Goal: Transaction & Acquisition: Purchase product/service

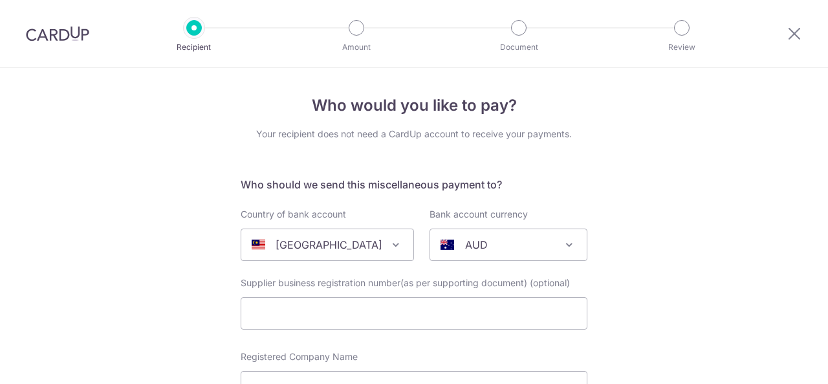
select select "159"
select select "Malaysia"
select select
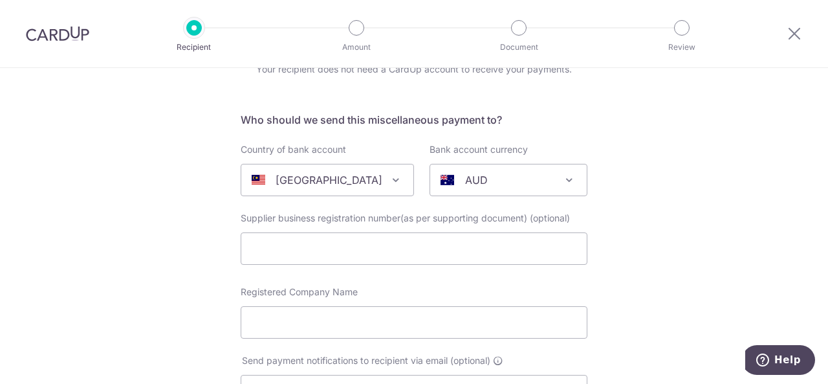
click at [502, 171] on span "AUD" at bounding box center [508, 179] width 157 height 31
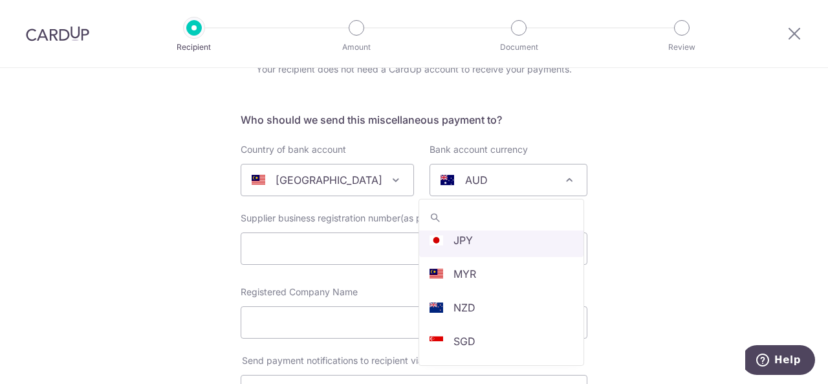
scroll to position [274, 0]
select select "4"
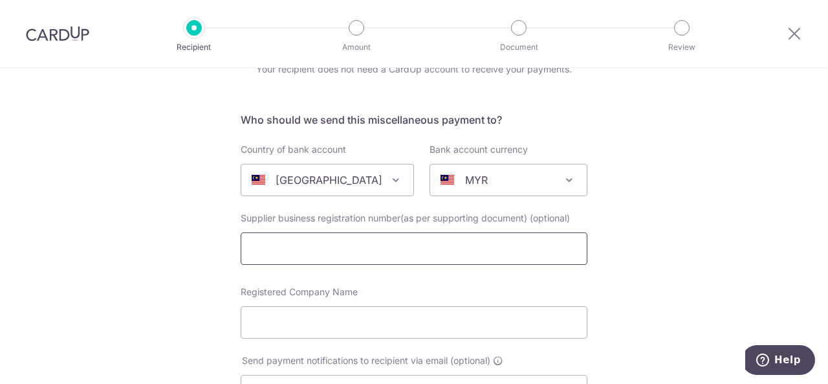
click at [358, 252] on input "text" at bounding box center [414, 248] width 347 height 32
click at [437, 248] on input "text" at bounding box center [414, 248] width 347 height 32
click at [457, 240] on input "text" at bounding box center [414, 248] width 347 height 32
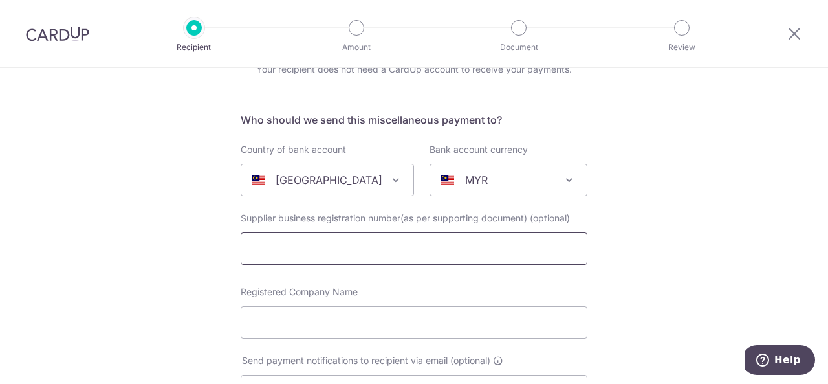
click at [452, 250] on input "text" at bounding box center [414, 248] width 347 height 32
click at [355, 250] on input "text" at bounding box center [414, 248] width 347 height 32
click at [358, 316] on input "Registered Company Name" at bounding box center [414, 322] width 347 height 32
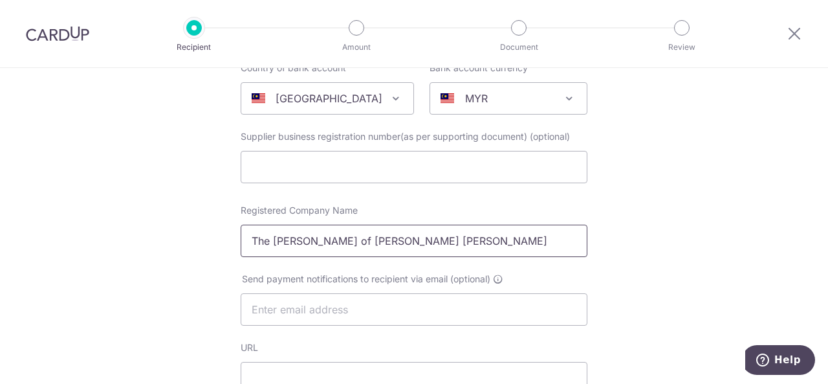
scroll to position [194, 0]
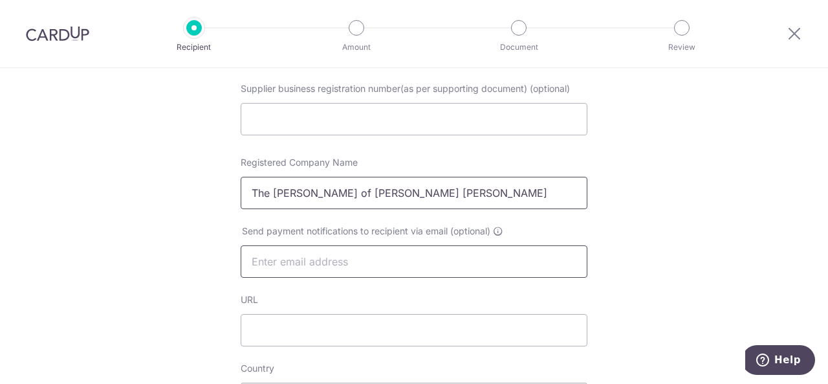
type input "The [PERSON_NAME] of [PERSON_NAME] [PERSON_NAME]"
click at [343, 266] on input "text" at bounding box center [414, 261] width 347 height 32
click at [737, 232] on div "Who would you like to pay? Your recipient does not need a CardUp account to rec…" at bounding box center [414, 382] width 828 height 1017
click at [452, 262] on input "text" at bounding box center [414, 261] width 347 height 32
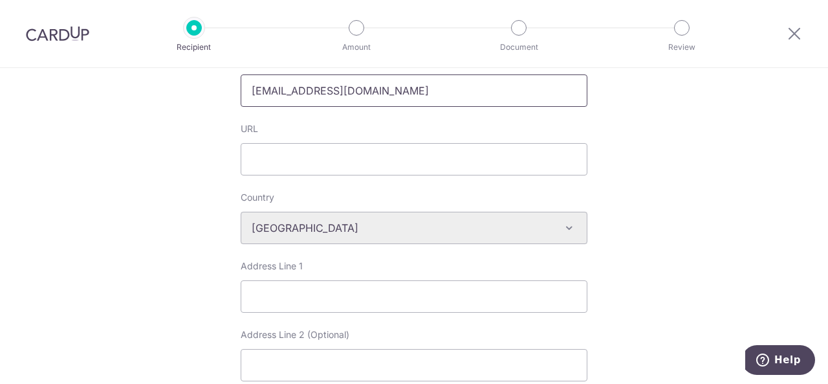
scroll to position [388, 0]
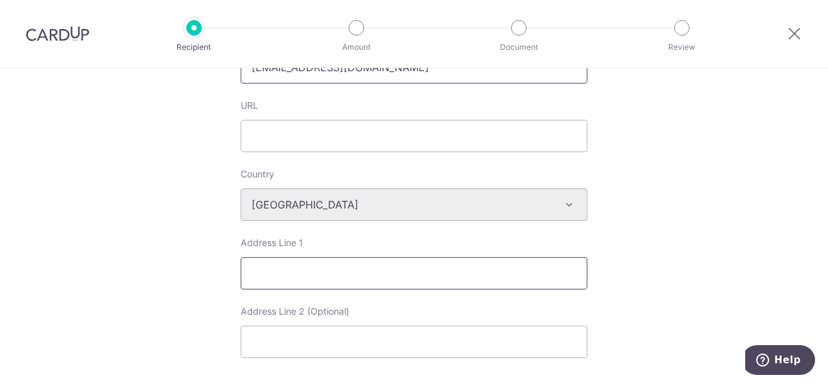
type input "enquiry@yushinong.com"
drag, startPoint x: 361, startPoint y: 264, endPoint x: 369, endPoint y: 280, distance: 17.4
click at [361, 264] on input "Address Line 1" at bounding box center [414, 273] width 347 height 32
click at [349, 336] on input "Address Line 2 (Optional)" at bounding box center [414, 341] width 347 height 32
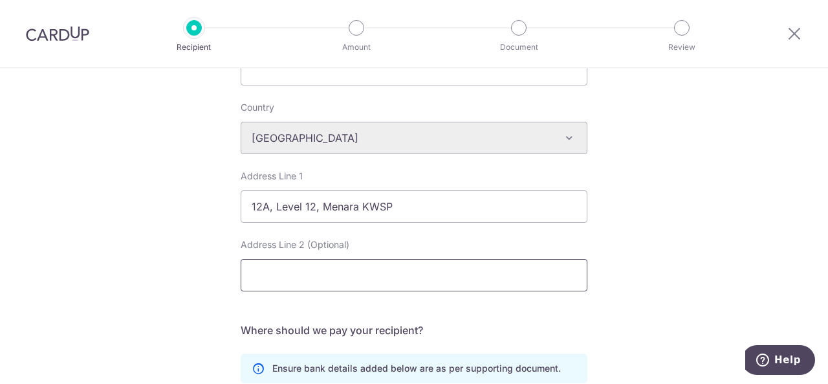
scroll to position [518, 0]
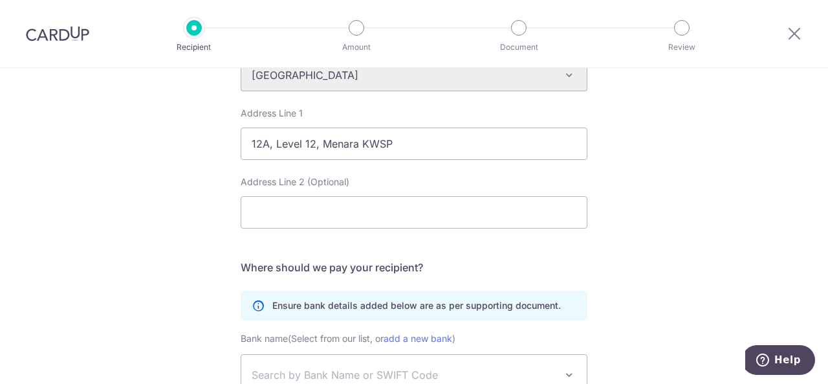
drag, startPoint x: 615, startPoint y: 171, endPoint x: 603, endPoint y: 175, distance: 12.9
click at [616, 171] on div "Who would you like to pay? Your recipient does not need a CardUp account to rec…" at bounding box center [414, 58] width 828 height 1017
click at [437, 143] on input "12A, Level 12, Menara KWSP" at bounding box center [414, 143] width 347 height 32
type input "12A, Level 12, Menara KWSP, Jalan Sultan Ahmad Shah"
click at [369, 217] on input "Address Line 2 (Optional)" at bounding box center [414, 212] width 347 height 32
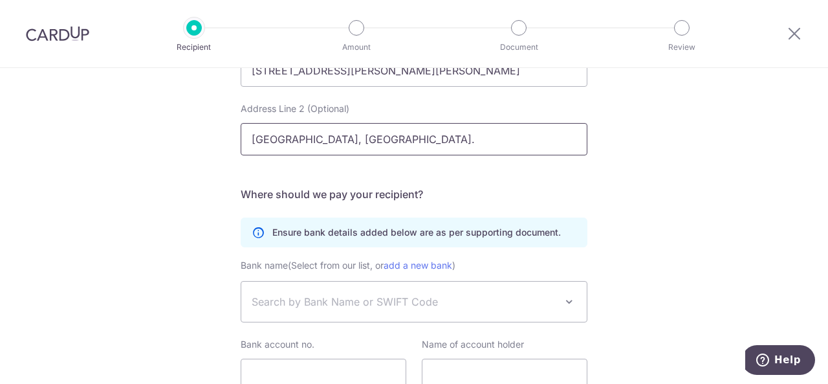
scroll to position [655, 0]
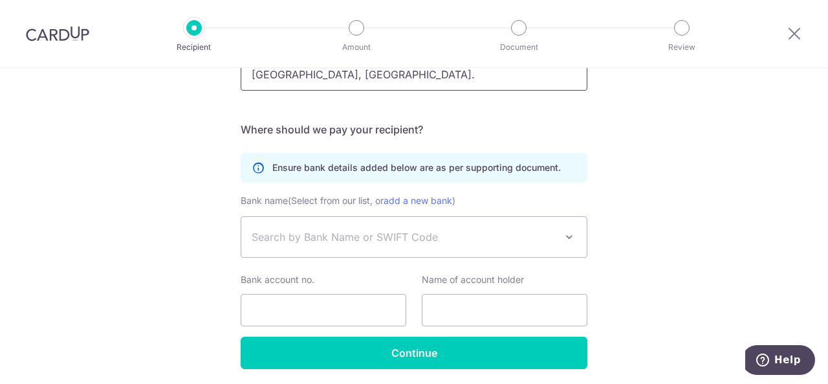
type input "10050 Georgetown Penang, Malaysia."
click at [366, 232] on span "Search by Bank Name or SWIFT Code" at bounding box center [404, 237] width 304 height 16
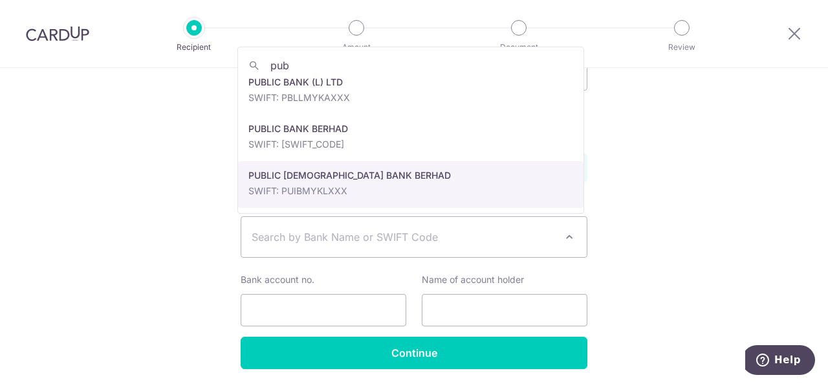
scroll to position [0, 0]
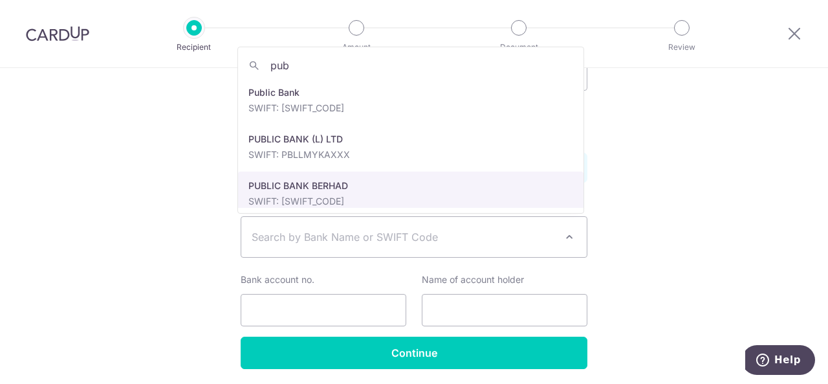
type input "pub"
select select "6859"
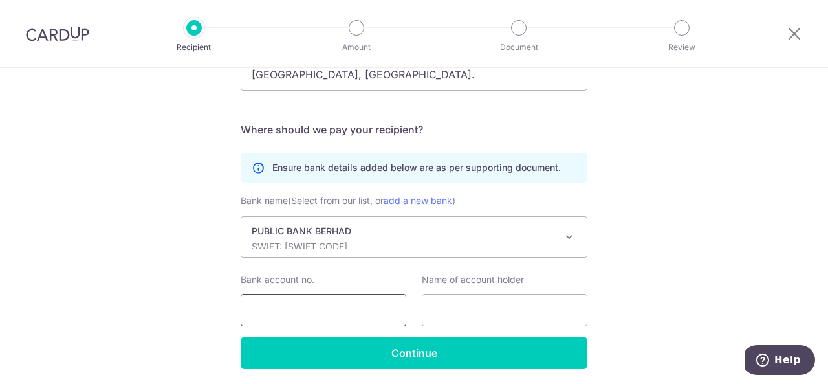
click at [357, 307] on input "Bank account no." at bounding box center [324, 310] width 166 height 32
drag, startPoint x: 686, startPoint y: 257, endPoint x: 669, endPoint y: 256, distance: 16.8
click at [317, 308] on input "Bank account no." at bounding box center [324, 310] width 166 height 32
click at [331, 314] on input "Bank account no." at bounding box center [324, 310] width 166 height 32
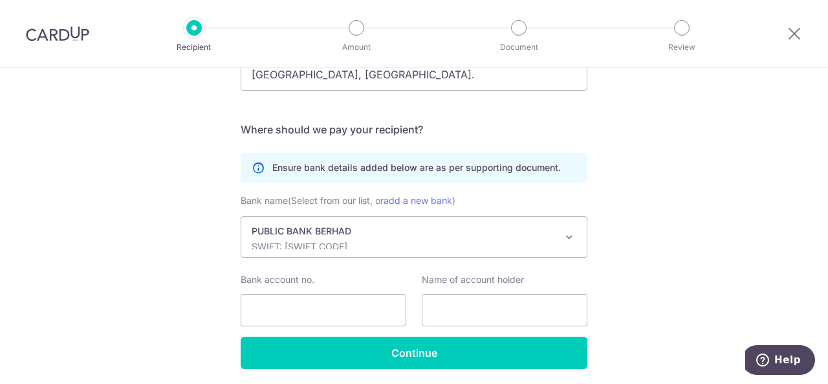
click at [343, 303] on input "Bank account no." at bounding box center [324, 310] width 166 height 32
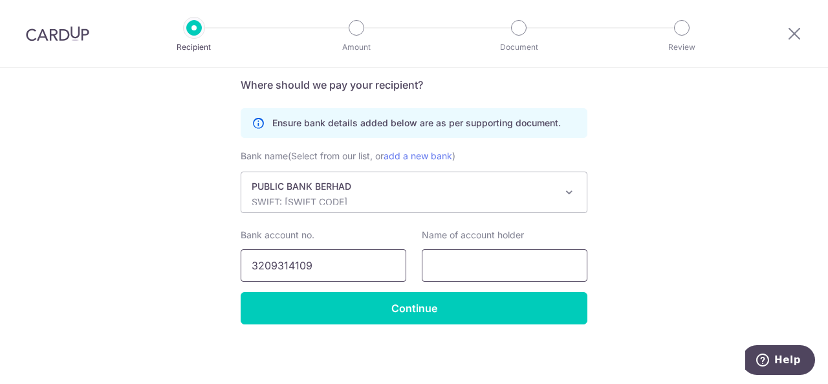
type input "3209314109"
click at [540, 259] on input "text" at bounding box center [505, 265] width 166 height 32
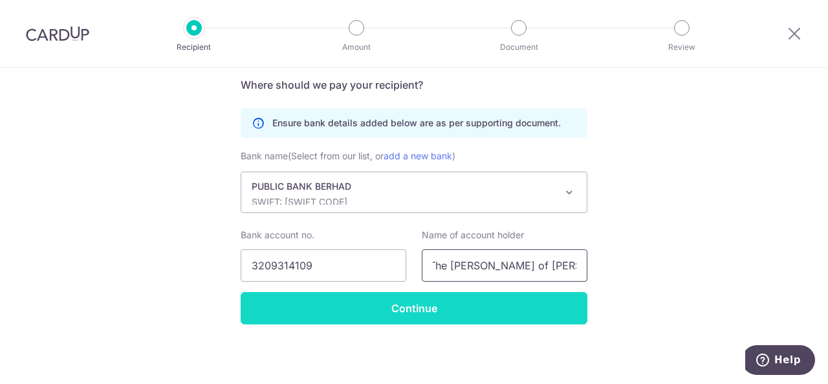
type input "The Chambers of Yu Shin Ong"
click at [529, 296] on input "Continue" at bounding box center [414, 308] width 347 height 32
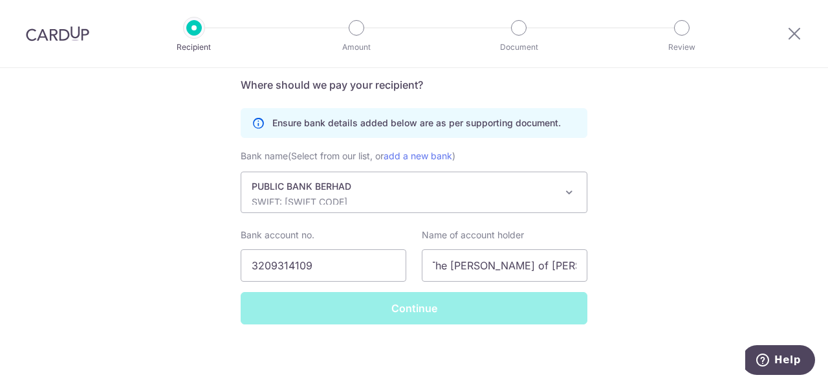
scroll to position [0, 0]
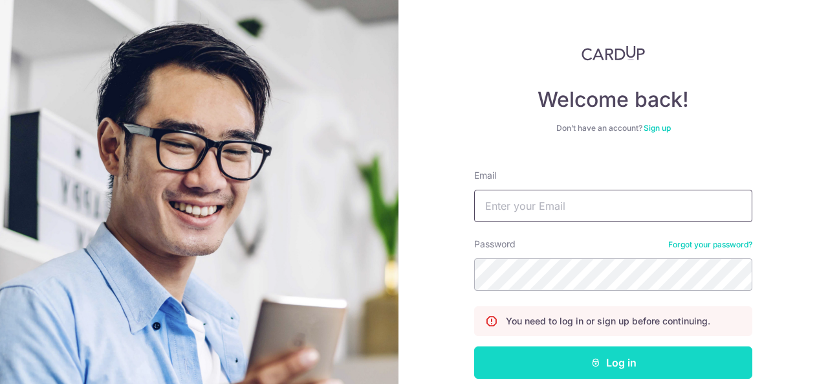
type input "aeronlim@gmail.com"
click at [659, 368] on button "Log in" at bounding box center [613, 362] width 278 height 32
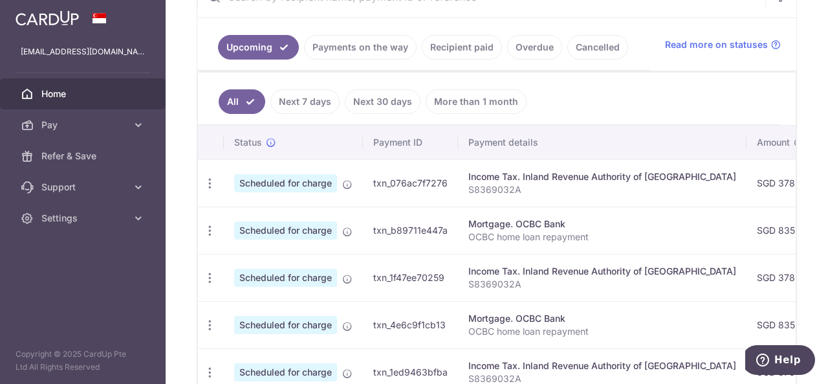
scroll to position [16, 0]
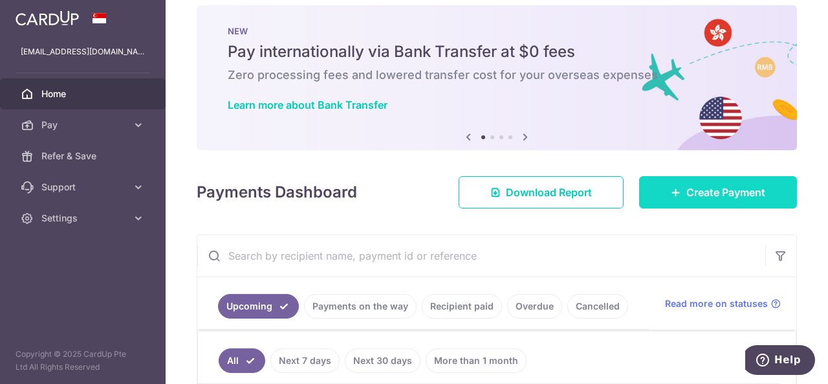
click at [731, 193] on span "Create Payment" at bounding box center [726, 192] width 79 height 16
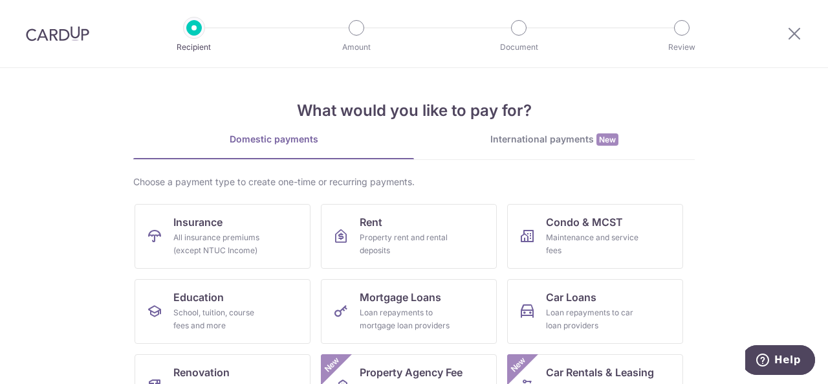
click at [556, 144] on div "International payments New" at bounding box center [554, 140] width 281 height 14
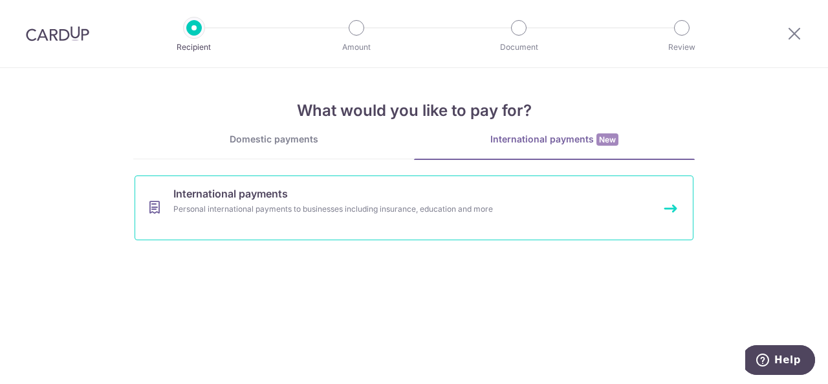
click at [304, 210] on div "Personal international payments to businesses including insurance, education an…" at bounding box center [396, 209] width 447 height 13
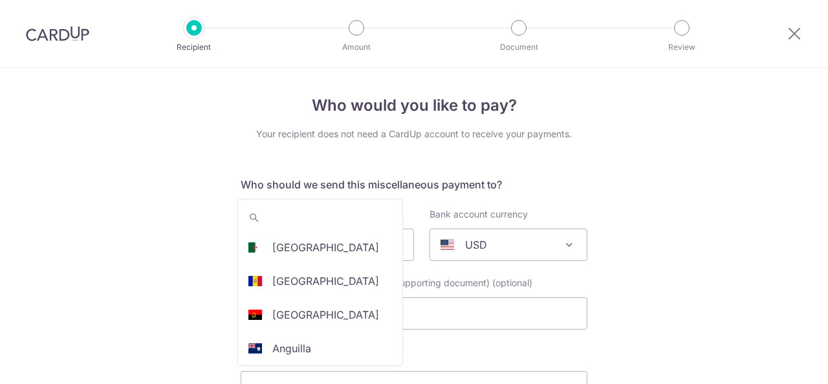
select select
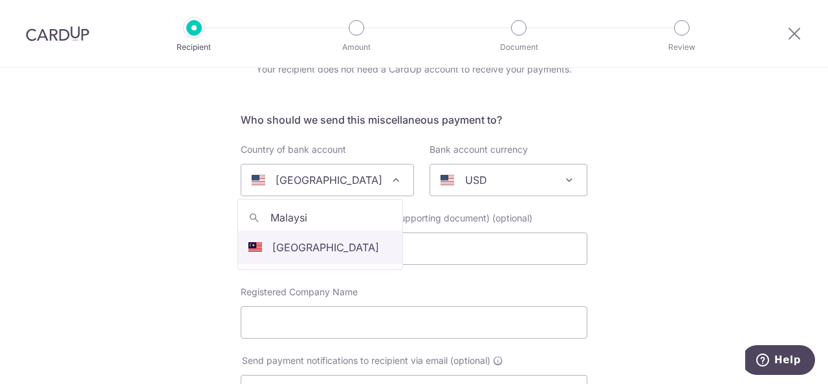
type input "Malaysi"
select select "159"
select select "Malaysia"
select select
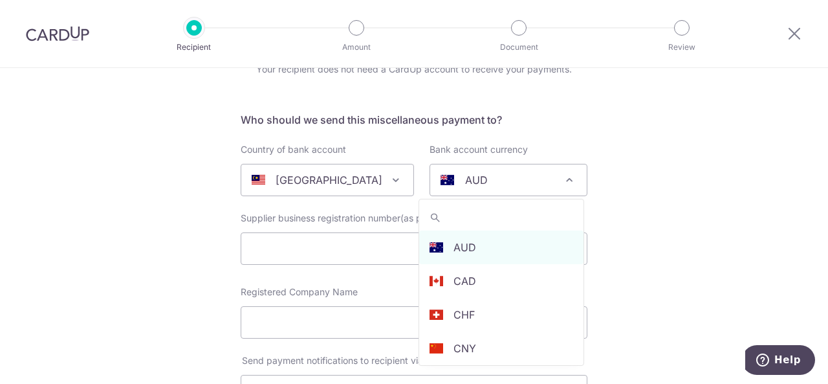
click at [498, 171] on span "AUD" at bounding box center [508, 179] width 157 height 31
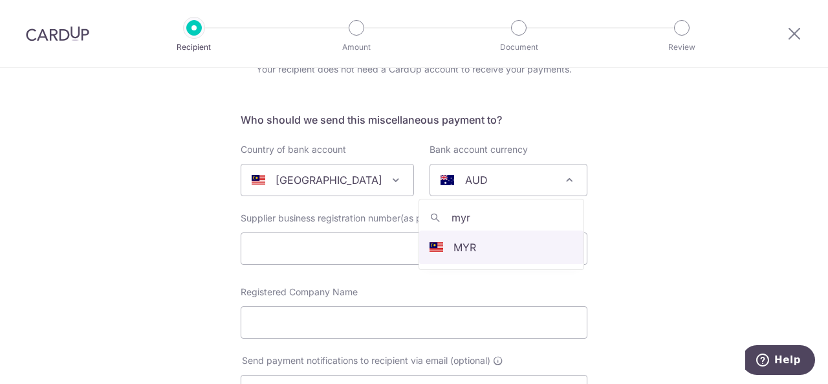
type input "myr"
select select "4"
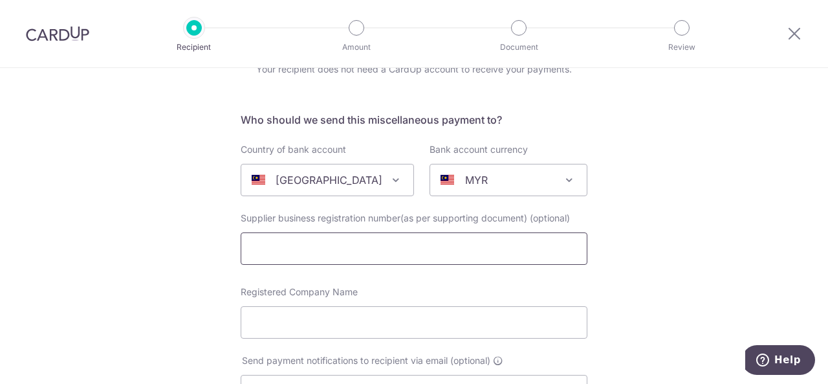
click at [370, 250] on input "text" at bounding box center [414, 248] width 347 height 32
click at [425, 314] on input "Registered Company Name" at bounding box center [414, 322] width 347 height 32
click at [439, 315] on input "Registered Company Name" at bounding box center [414, 322] width 347 height 32
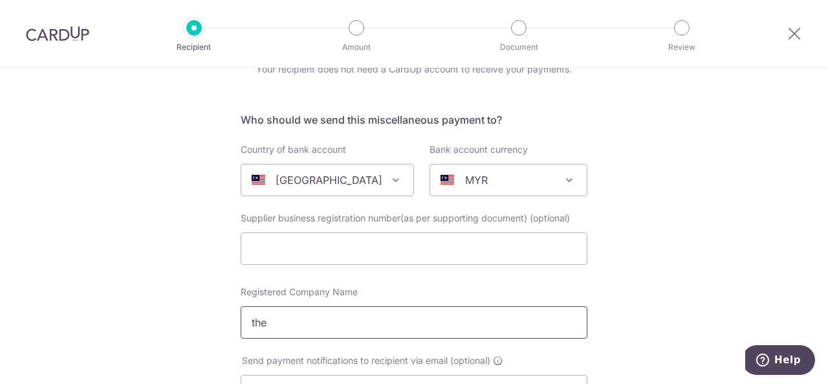
type input "The Chambers of Yu Shin Ong"
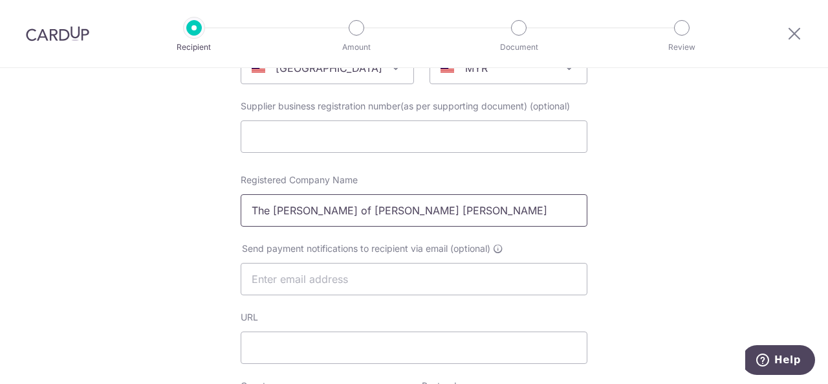
scroll to position [259, 0]
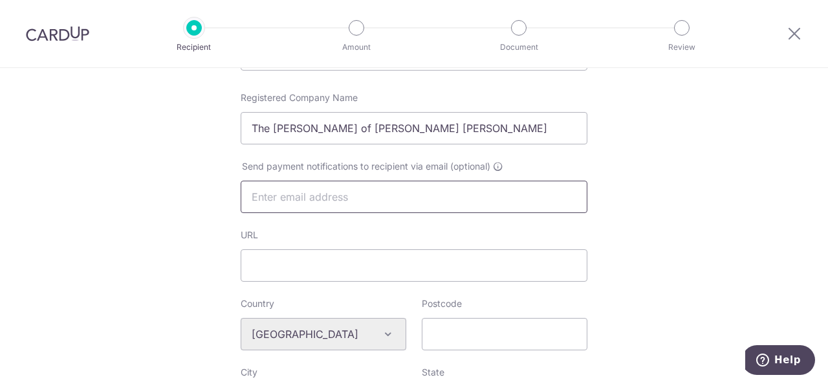
click at [410, 204] on input "text" at bounding box center [414, 197] width 347 height 32
click at [417, 196] on input "text" at bounding box center [414, 197] width 347 height 32
type input "enquiry@yushinong.com"
click at [630, 237] on div "Who would you like to pay? Your recipient does not need a CardUp account to rec…" at bounding box center [414, 352] width 828 height 1086
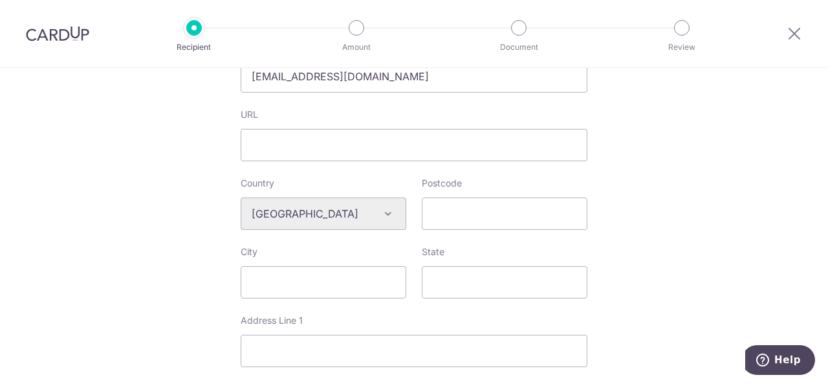
scroll to position [324, 0]
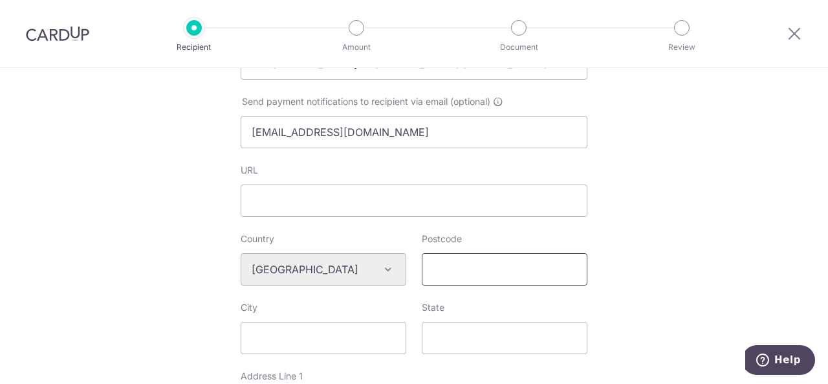
click at [449, 270] on input "Postcode" at bounding box center [505, 269] width 166 height 32
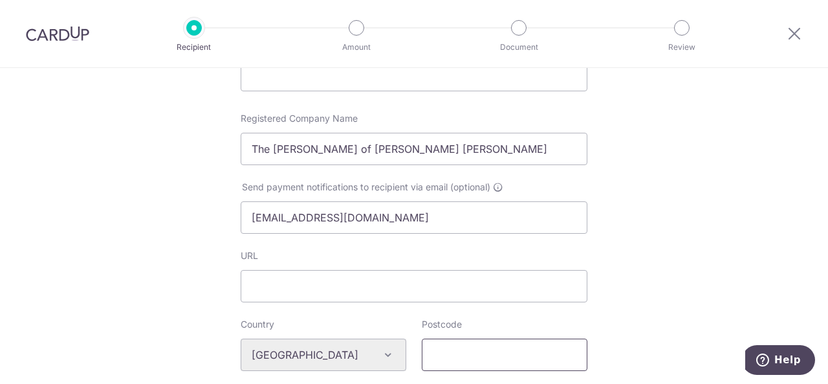
scroll to position [259, 0]
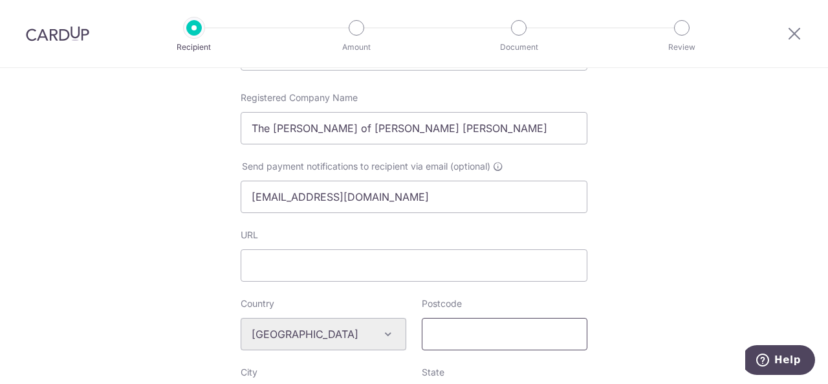
click at [465, 340] on input "Postcode" at bounding box center [505, 334] width 166 height 32
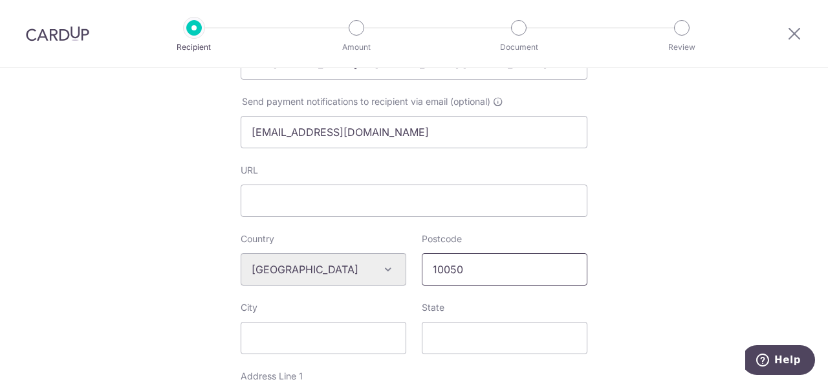
scroll to position [388, 0]
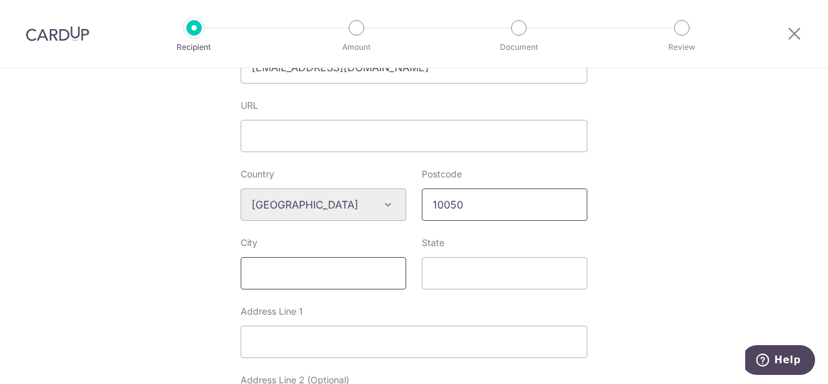
type input "10050"
click at [313, 271] on input "City" at bounding box center [324, 273] width 166 height 32
type input "Georgetown"
click at [445, 277] on input "State" at bounding box center [505, 273] width 166 height 32
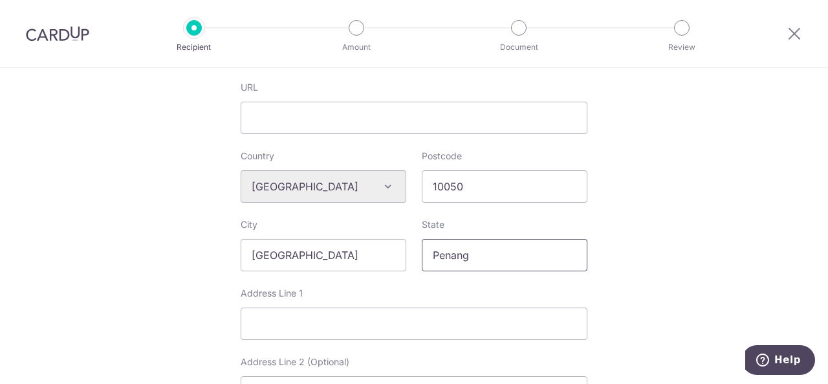
scroll to position [453, 0]
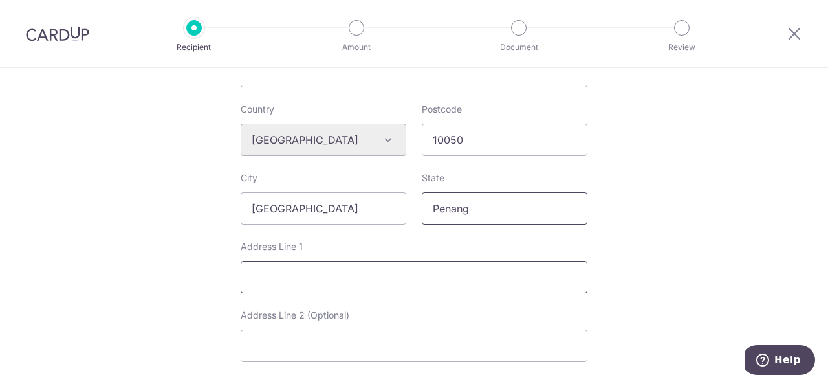
type input "Penang"
click at [306, 282] on input "Address Line 1" at bounding box center [414, 277] width 347 height 32
type input "12A, Level 12, Menara KWSP"
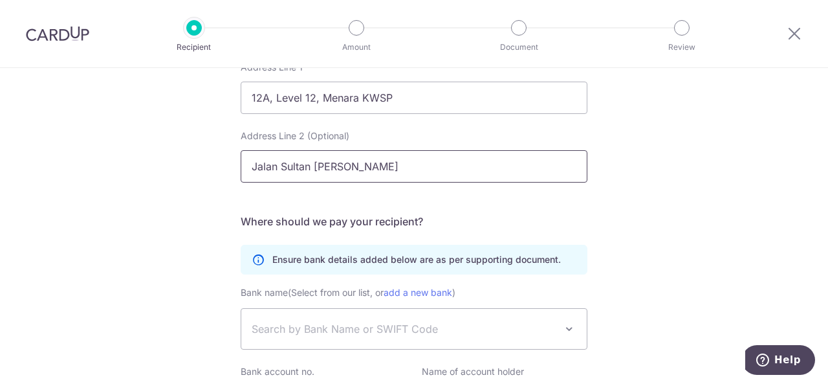
scroll to position [712, 0]
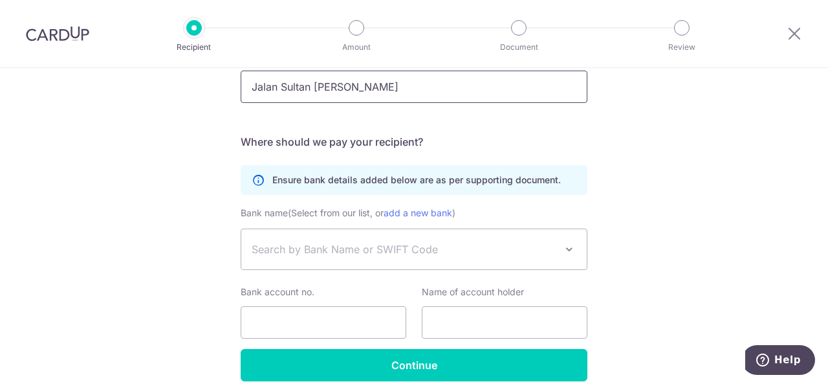
type input "Jalan Sultan Ahmad Shah"
click at [351, 236] on span "Search by Bank Name or SWIFT Code" at bounding box center [414, 249] width 346 height 40
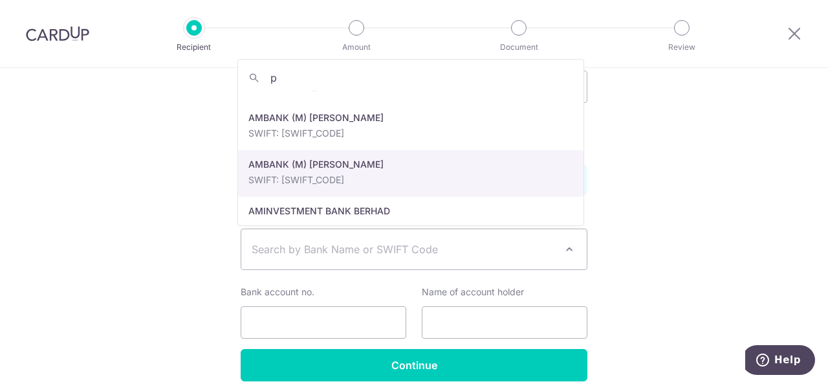
scroll to position [0, 0]
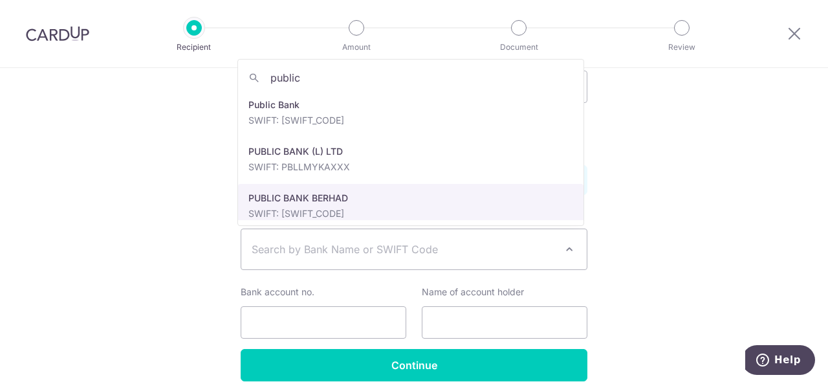
type input "public"
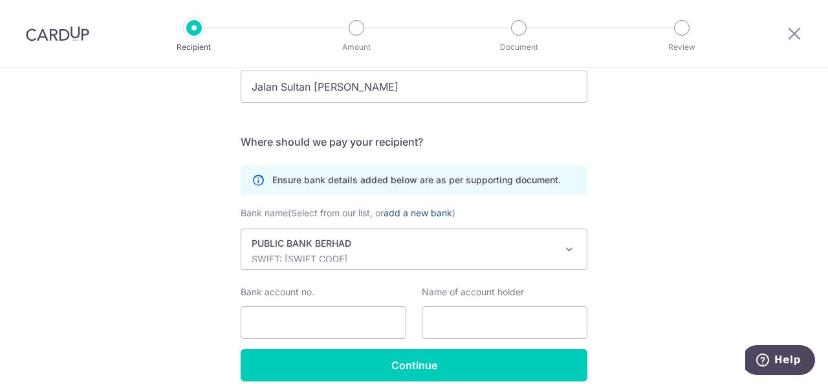
select select "6859"
drag, startPoint x: 325, startPoint y: 316, endPoint x: 333, endPoint y: 318, distance: 8.6
click at [325, 316] on input "Bank account no." at bounding box center [324, 322] width 166 height 32
type input "3209314109"
drag, startPoint x: 510, startPoint y: 325, endPoint x: 522, endPoint y: 325, distance: 11.6
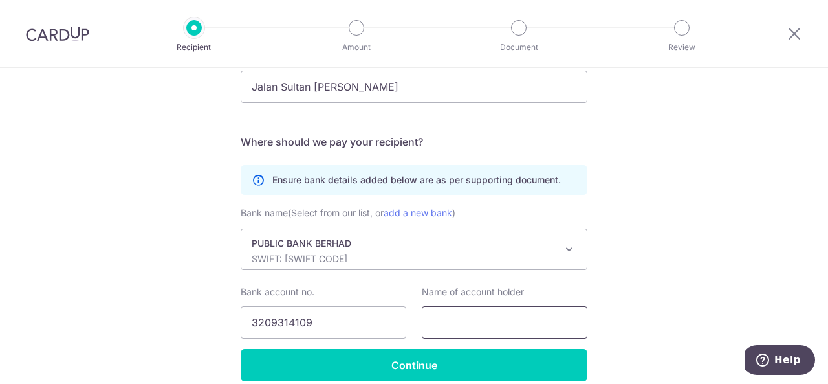
click at [510, 325] on input "text" at bounding box center [505, 322] width 166 height 32
type input "The Chambers of Yu Shin Ong"
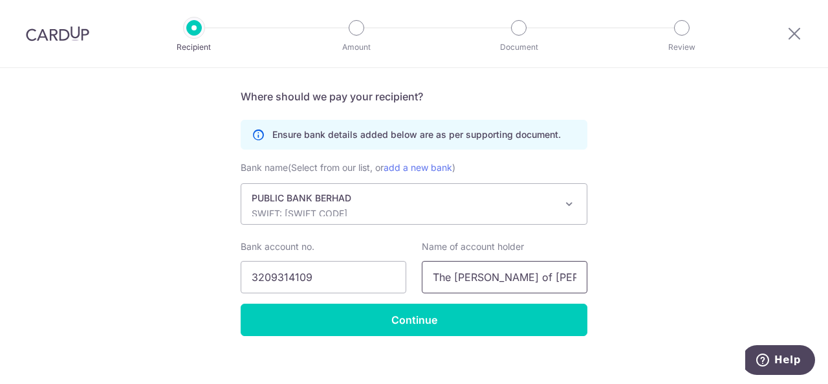
scroll to position [769, 0]
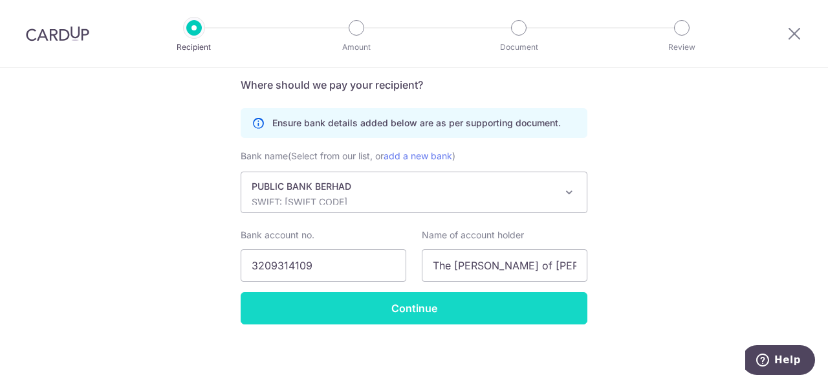
click at [518, 308] on input "Continue" at bounding box center [414, 308] width 347 height 32
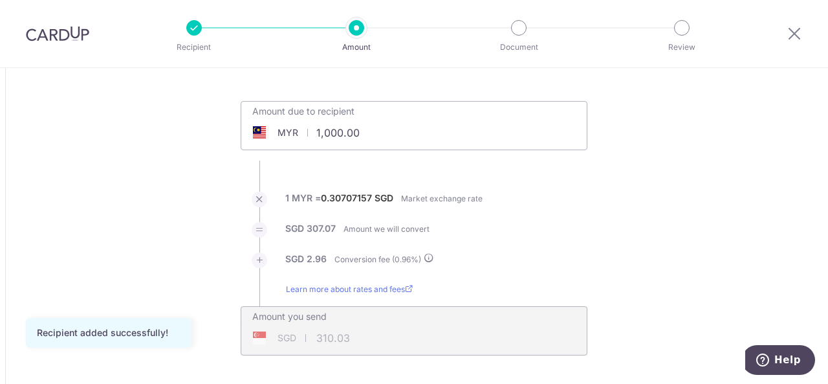
scroll to position [65, 0]
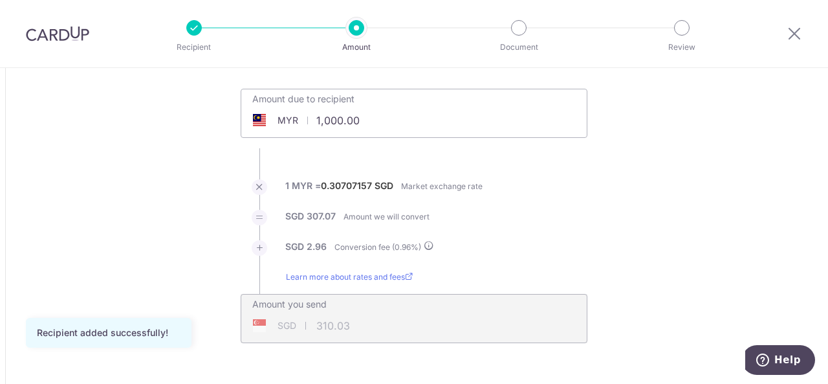
click at [375, 118] on input "1,000.00" at bounding box center [337, 120] width 192 height 30
drag, startPoint x: 393, startPoint y: 120, endPoint x: 236, endPoint y: 83, distance: 160.7
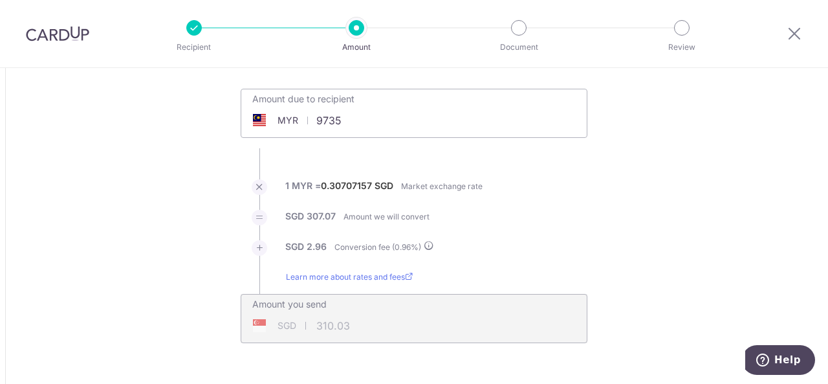
type input "9,735.00"
type input "3,018.04"
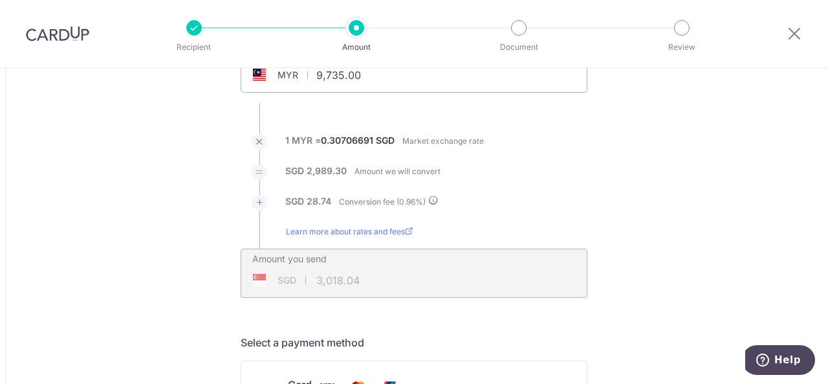
scroll to position [129, 0]
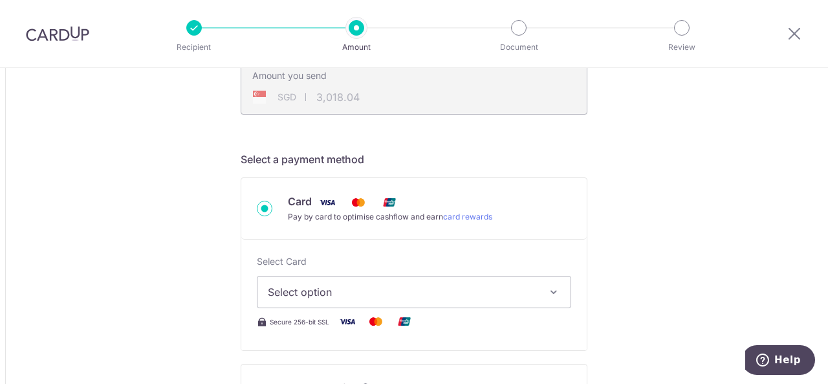
scroll to position [388, 0]
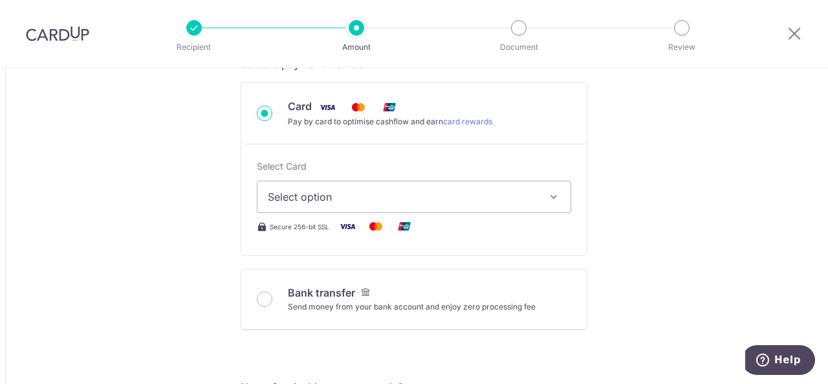
click at [390, 201] on span "Select option" at bounding box center [402, 197] width 269 height 16
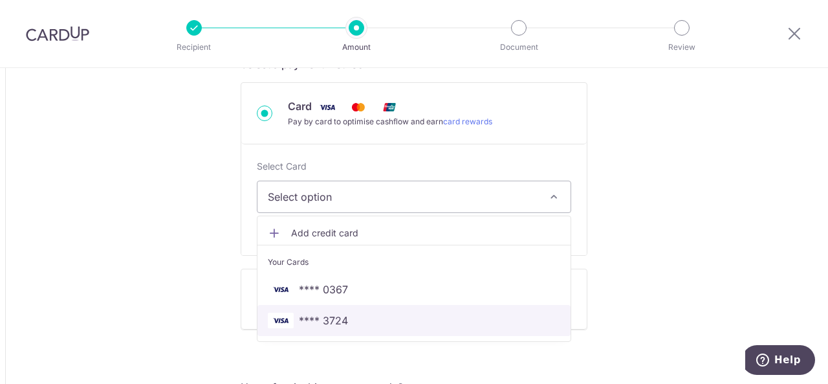
click at [334, 319] on span "**** 3724" at bounding box center [323, 321] width 49 height 16
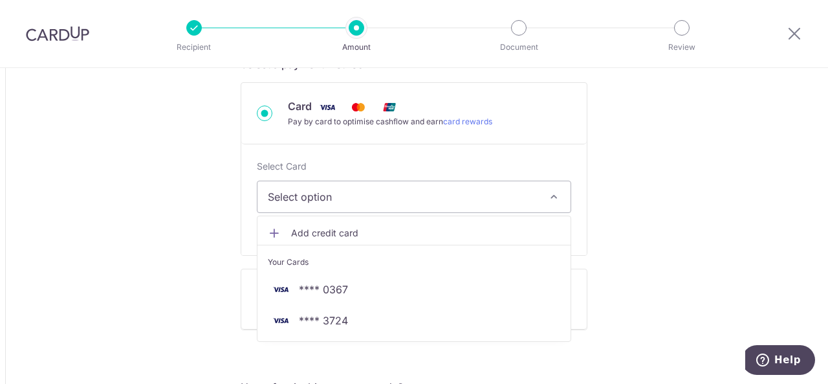
type input "9,735.00"
type input "3,018.06"
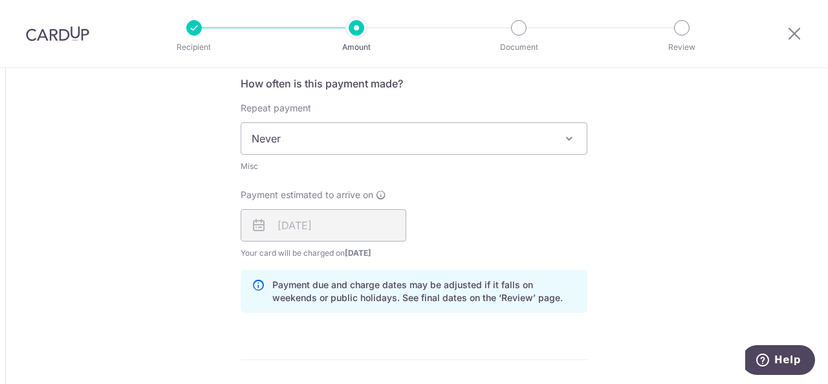
scroll to position [712, 0]
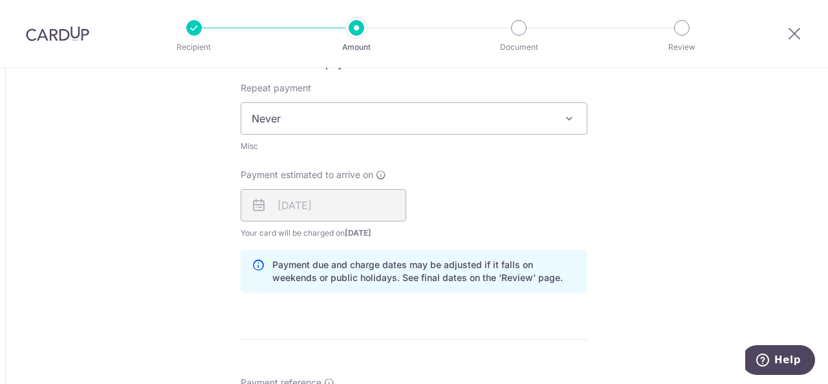
click at [339, 205] on div "13/10/2025" at bounding box center [324, 205] width 166 height 32
click at [564, 179] on div "Payment estimated to arrive on 13/10/2025 Your card will be charged on 08/10/20…" at bounding box center [414, 203] width 362 height 71
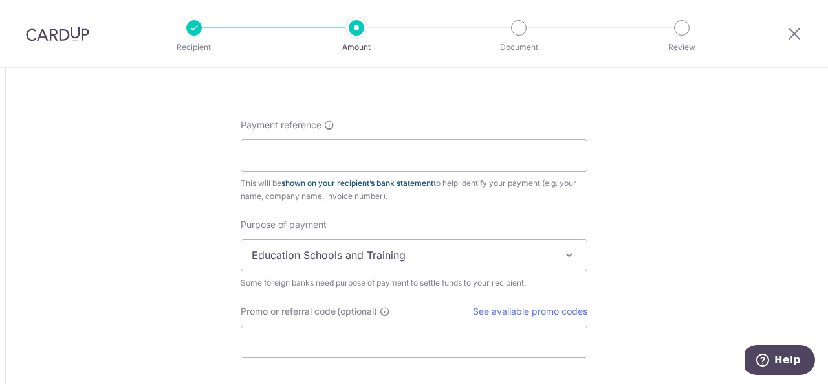
scroll to position [971, 0]
click at [368, 142] on input "Payment reference" at bounding box center [414, 154] width 347 height 32
drag, startPoint x: 608, startPoint y: 136, endPoint x: 616, endPoint y: 135, distance: 7.8
click at [529, 241] on span "Education Schools and Training" at bounding box center [414, 253] width 346 height 31
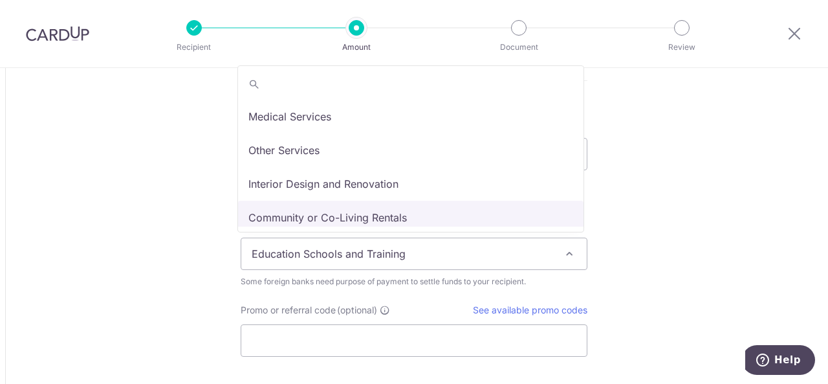
scroll to position [106, 0]
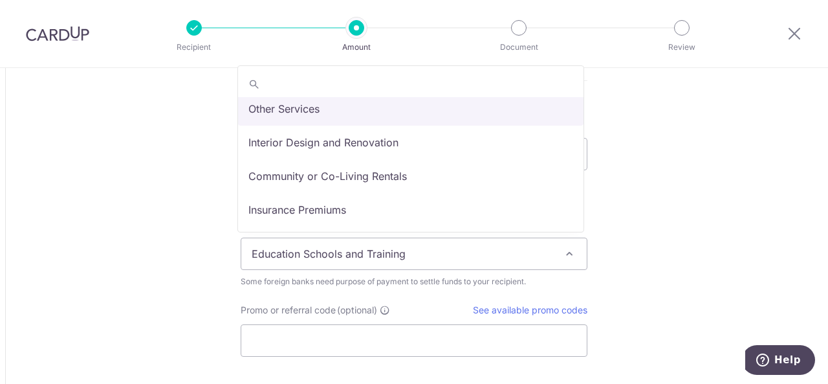
select select "Other Services"
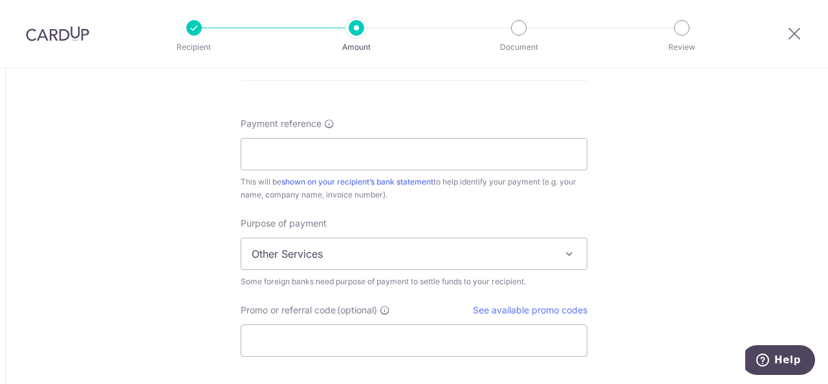
click at [393, 148] on input "Payment reference" at bounding box center [414, 154] width 347 height 32
type input "LimYeeLoon TYL-MIDLUS-002-2025-zk"
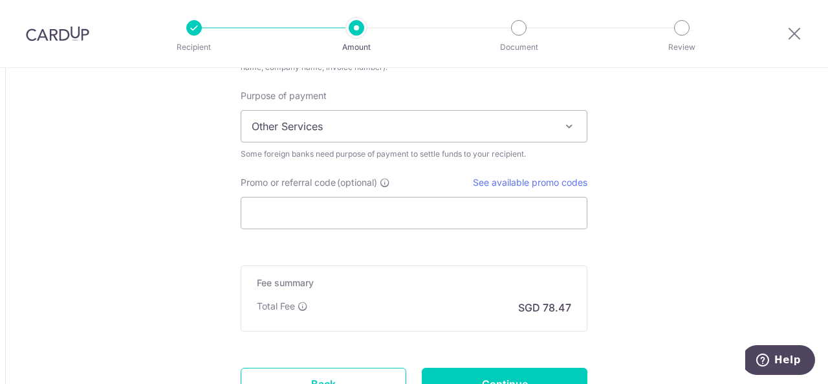
scroll to position [1100, 0]
click at [435, 217] on input "Promo or referral code (optional)" at bounding box center [414, 211] width 347 height 32
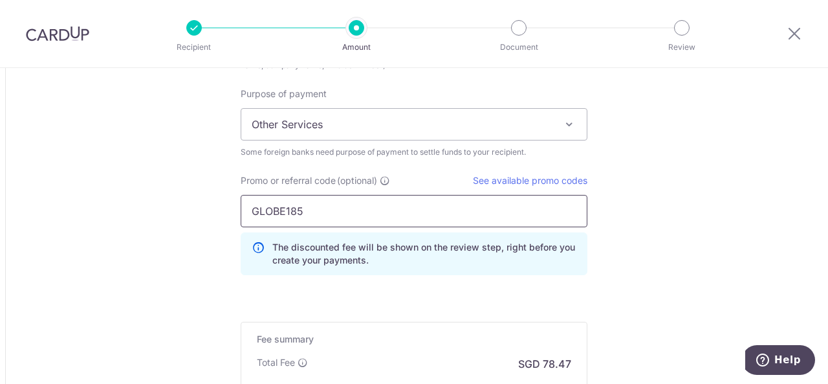
type input "GLOBE185"
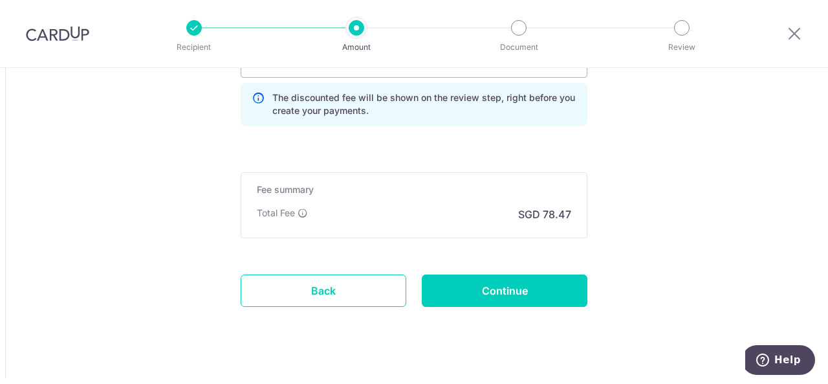
scroll to position [1265, 0]
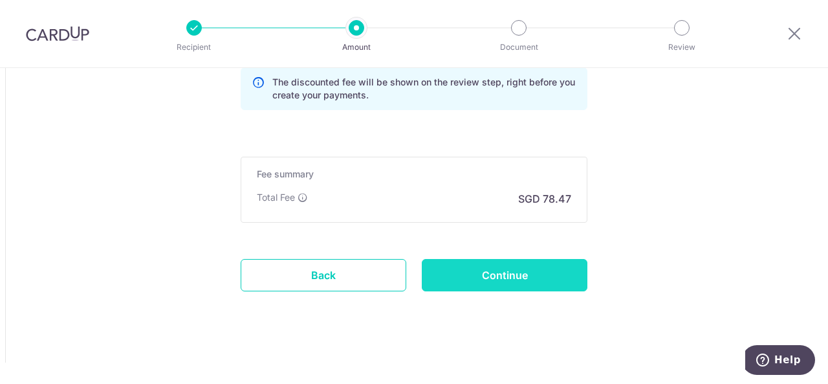
click at [492, 267] on input "Continue" at bounding box center [505, 275] width 166 height 32
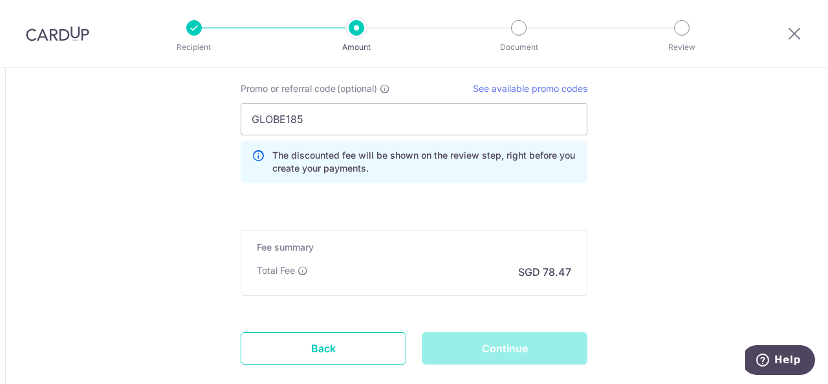
scroll to position [1136, 0]
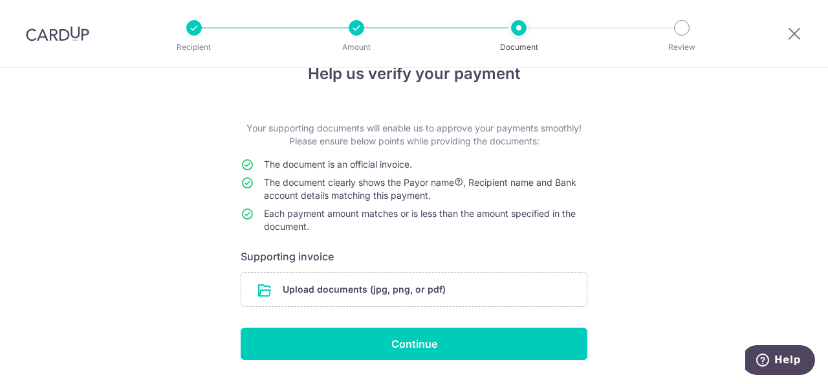
scroll to position [3, 0]
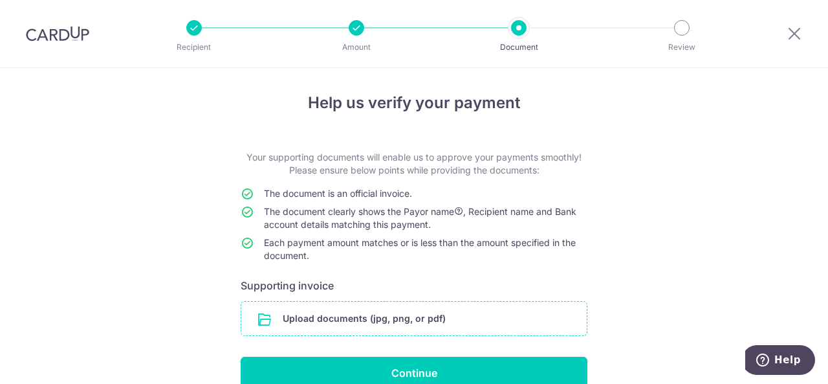
click at [428, 316] on input "file" at bounding box center [414, 319] width 346 height 34
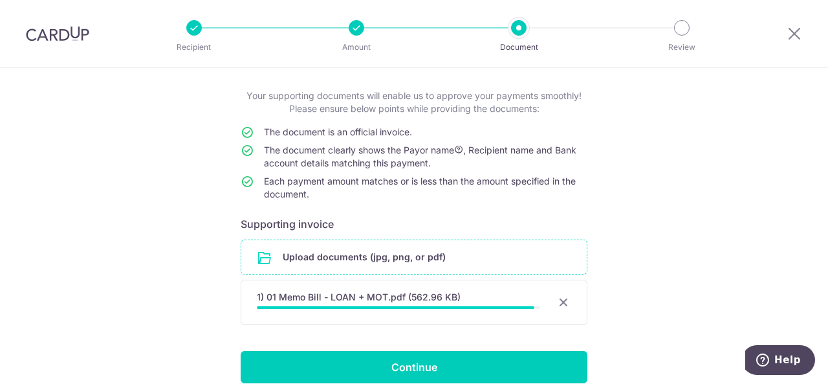
scroll to position [120, 0]
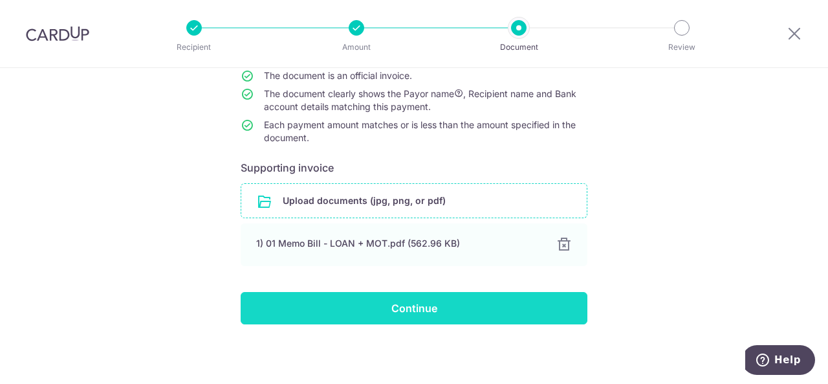
click at [478, 307] on input "Continue" at bounding box center [414, 308] width 347 height 32
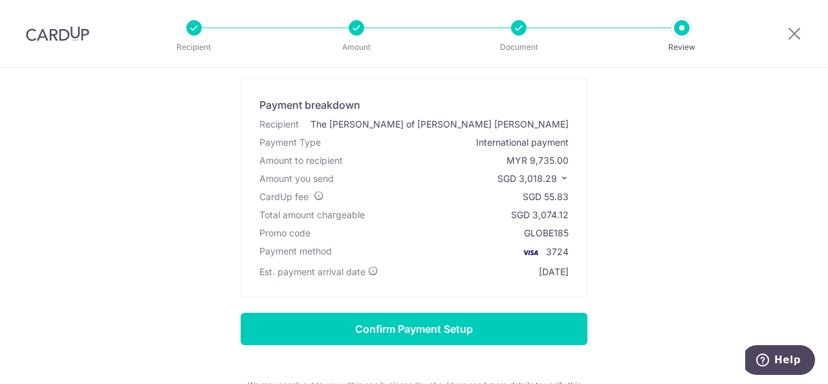
scroll to position [129, 0]
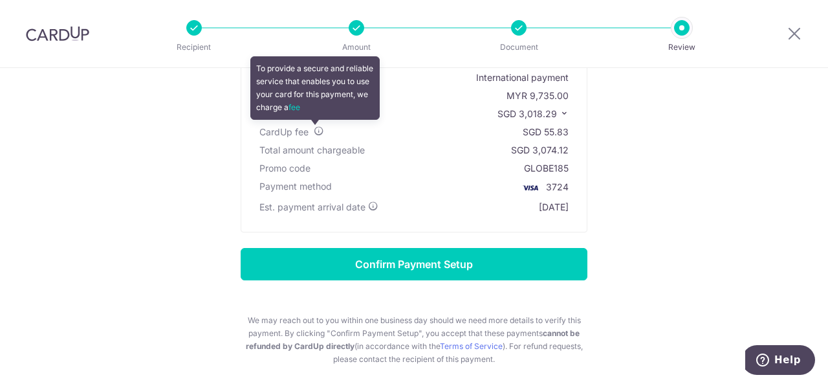
click at [317, 133] on icon at bounding box center [319, 131] width 10 height 10
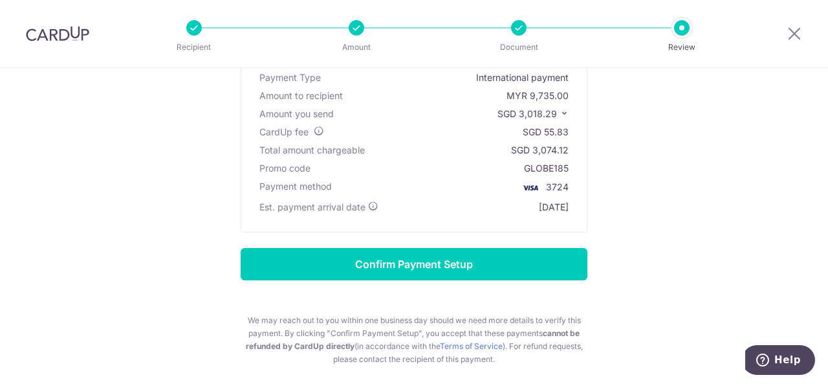
click at [560, 111] on icon at bounding box center [564, 113] width 9 height 9
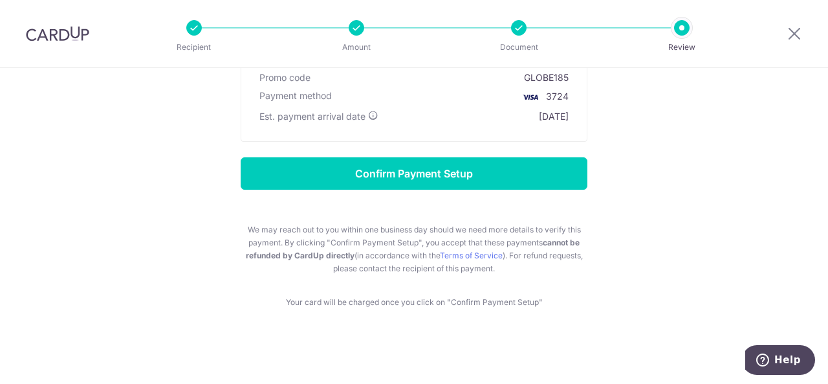
scroll to position [0, 0]
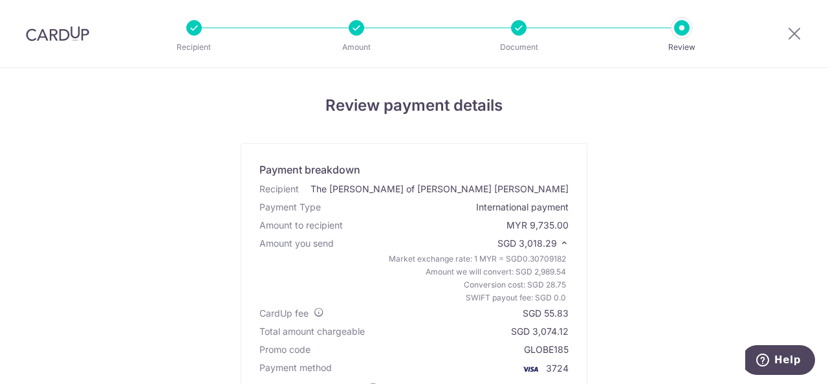
click at [516, 28] on div at bounding box center [519, 28] width 16 height 16
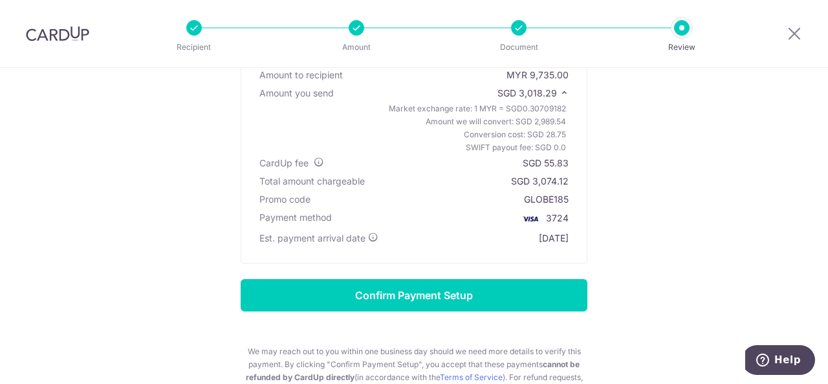
scroll to position [194, 0]
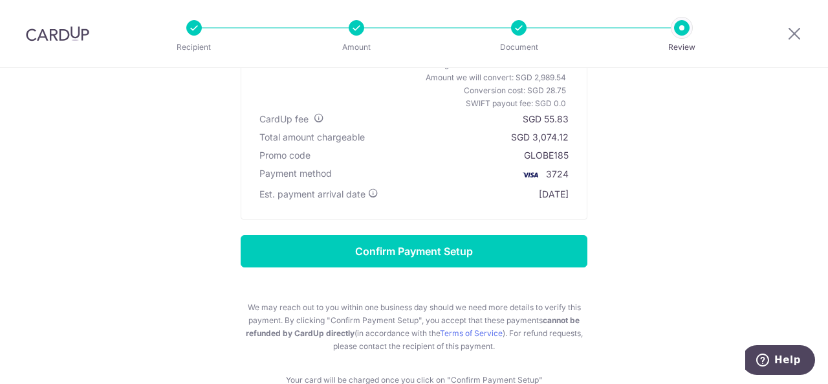
click at [690, 135] on div "Review payment details Payment breakdown Recipient The [PERSON_NAME] of [PERSON…" at bounding box center [414, 143] width 757 height 487
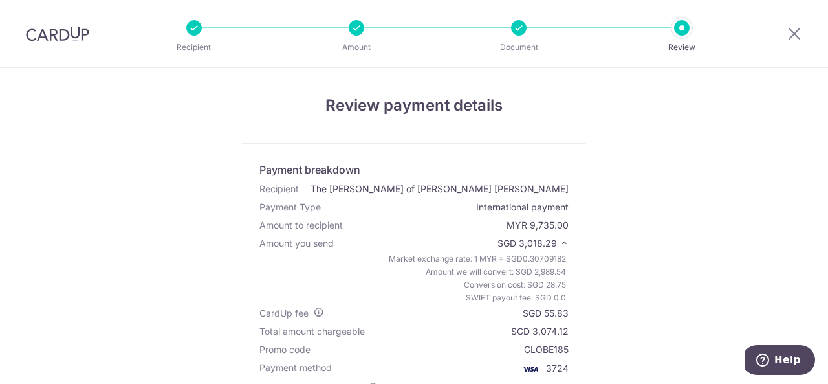
scroll to position [65, 0]
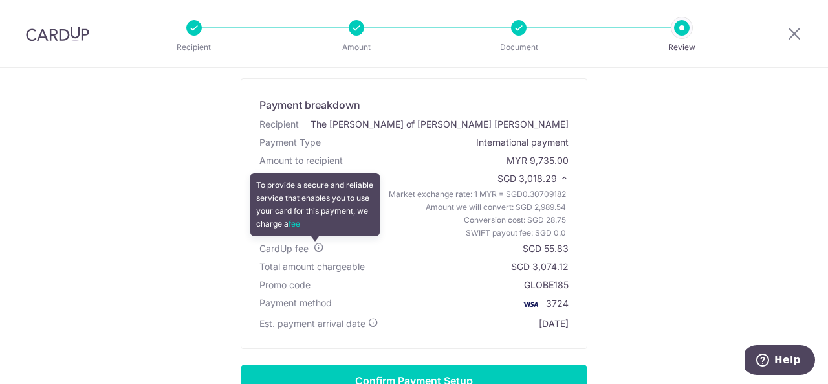
click at [314, 248] on icon at bounding box center [319, 247] width 10 height 10
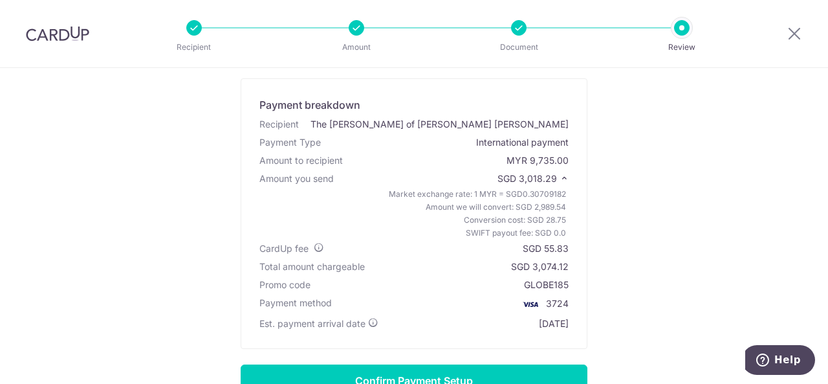
click at [687, 212] on div "Review payment details Payment breakdown Recipient The [PERSON_NAME] of [PERSON…" at bounding box center [414, 272] width 757 height 487
click at [646, 222] on div "Review payment details Payment breakdown Recipient The [PERSON_NAME] of [PERSON…" at bounding box center [414, 272] width 757 height 487
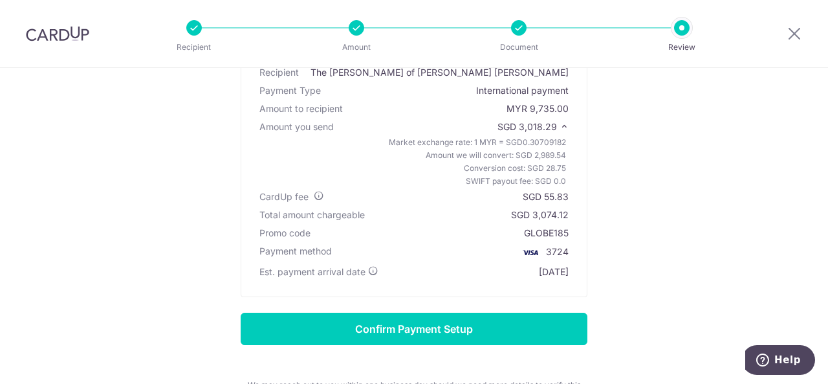
scroll to position [142, 0]
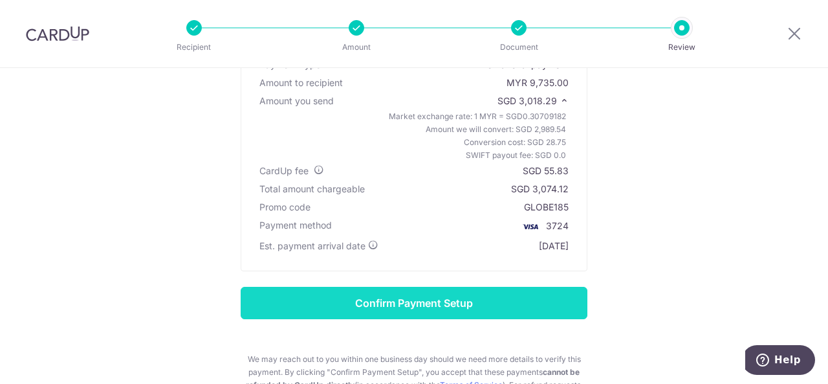
click at [434, 306] on input "Confirm Payment Setup" at bounding box center [414, 303] width 347 height 32
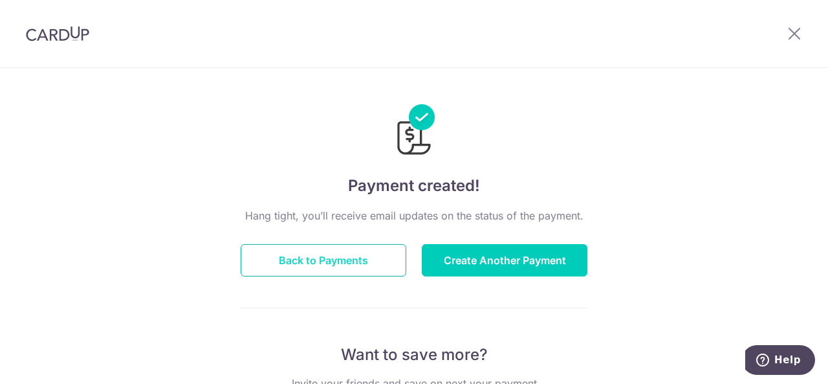
drag, startPoint x: 331, startPoint y: 265, endPoint x: 336, endPoint y: 261, distance: 7.0
click at [331, 265] on button "Back to Payments" at bounding box center [324, 260] width 166 height 32
